Goal: Check status: Check status

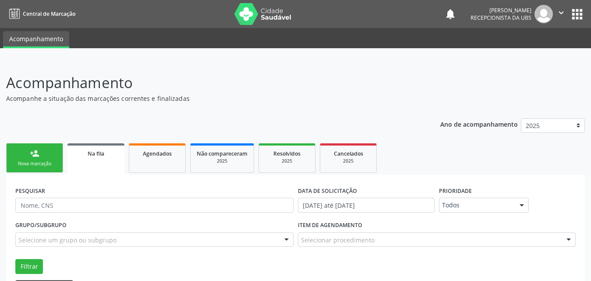
drag, startPoint x: 97, startPoint y: 155, endPoint x: 121, endPoint y: 154, distance: 24.1
click at [98, 155] on span "Na fila" at bounding box center [96, 153] width 17 height 7
click at [169, 159] on link "Agendados" at bounding box center [157, 157] width 57 height 29
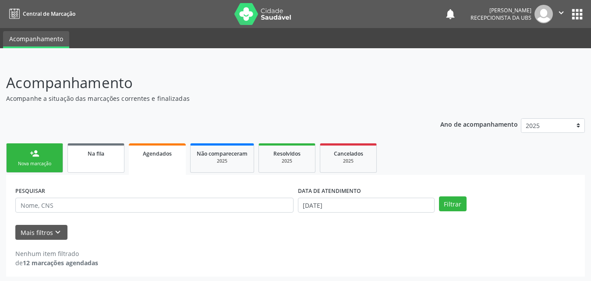
click at [110, 163] on link "Na fila" at bounding box center [95, 157] width 57 height 29
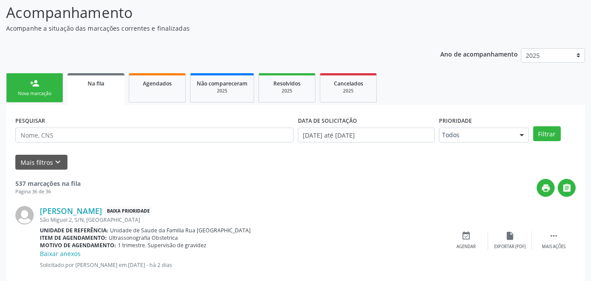
scroll to position [88, 0]
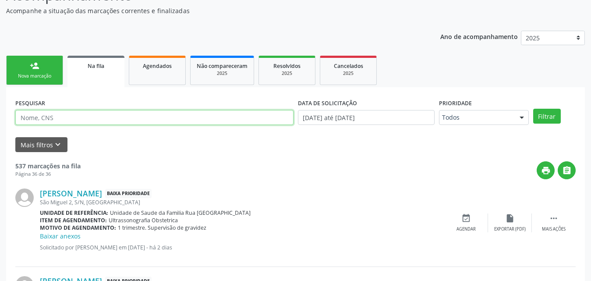
click at [126, 120] on input "text" at bounding box center [154, 117] width 278 height 15
type input "707403071579274"
click at [533, 109] on button "Filtrar" at bounding box center [547, 116] width 28 height 15
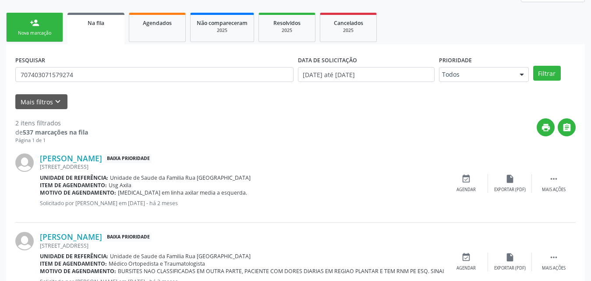
scroll to position [166, 0]
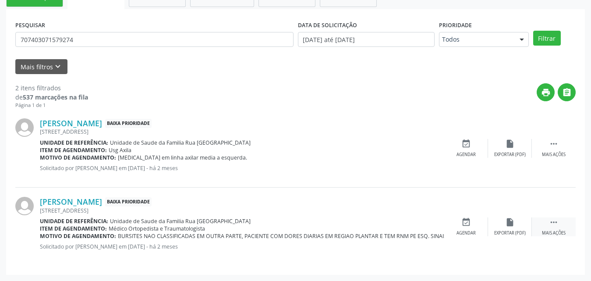
click at [552, 226] on icon "" at bounding box center [554, 222] width 10 height 10
click at [510, 233] on div "Editar" at bounding box center [510, 233] width 14 height 6
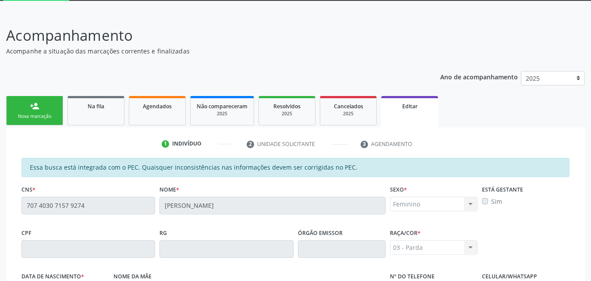
scroll to position [44, 0]
